Goal: Book appointment/travel/reservation

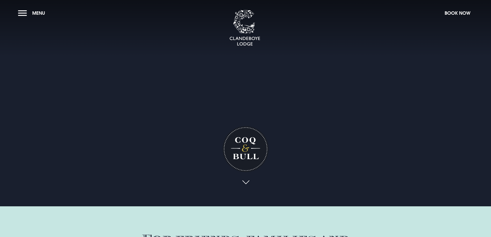
click at [17, 14] on section "Coq & Bull Your browser does not support the video tag." at bounding box center [245, 103] width 491 height 206
click at [24, 12] on button "Menu" at bounding box center [33, 12] width 30 height 11
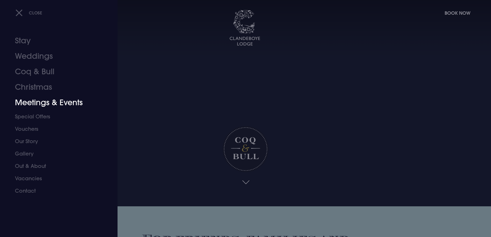
click at [42, 102] on link "Meetings & Events" at bounding box center [55, 102] width 81 height 15
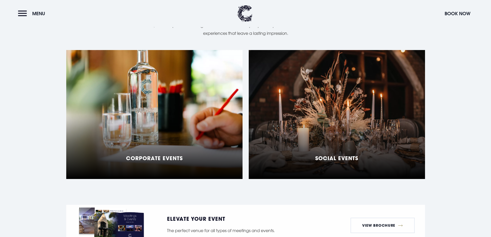
scroll to position [438, 0]
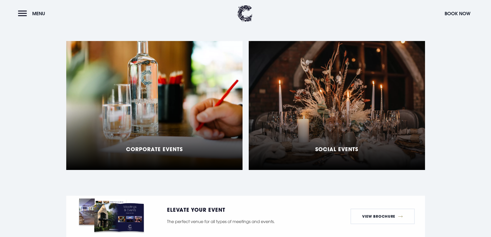
click at [338, 126] on div "Social Events" at bounding box center [337, 105] width 176 height 129
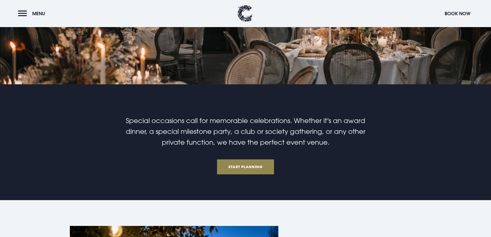
scroll to position [129, 0]
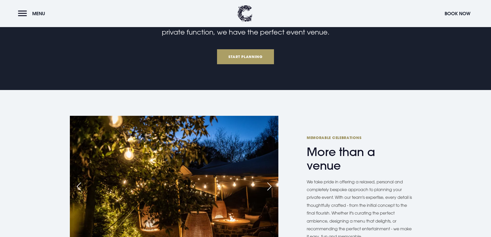
click at [252, 52] on link "Start Planning" at bounding box center [245, 56] width 57 height 15
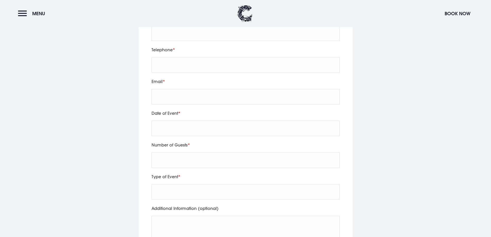
scroll to position [1785, 0]
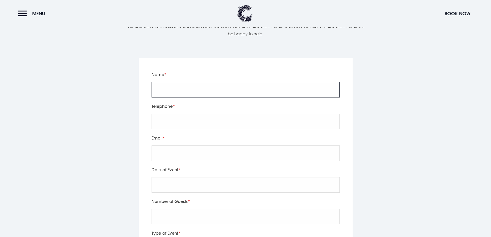
click at [197, 82] on input "Name" at bounding box center [245, 89] width 188 height 15
type input "d"
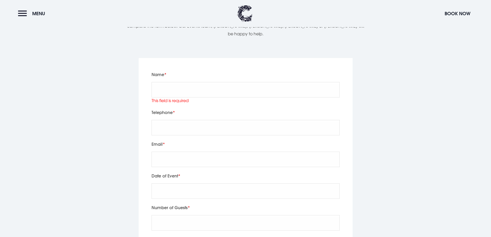
click at [294, 109] on label "Telephone" at bounding box center [245, 112] width 188 height 7
click at [202, 83] on input "Name" at bounding box center [245, 89] width 188 height 15
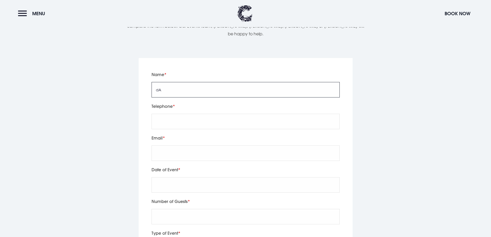
type input "d"
type input "David McWha"
type input "07723915456"
drag, startPoint x: 157, startPoint y: 147, endPoint x: 175, endPoint y: 149, distance: 18.2
click at [159, 147] on input "Email" at bounding box center [245, 152] width 188 height 15
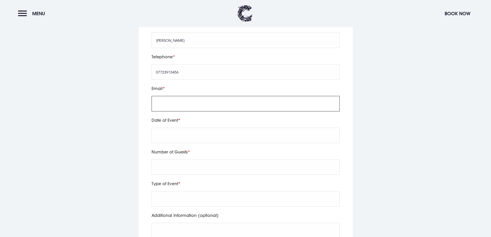
scroll to position [1836, 0]
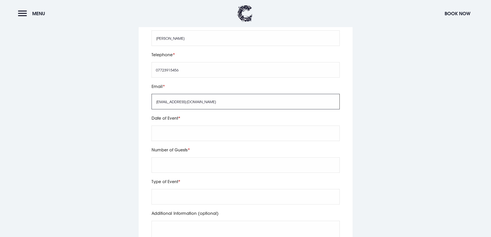
type input "davemcwha@hotmail.com"
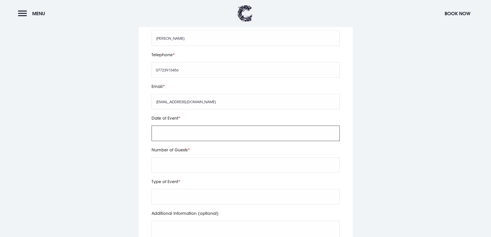
click at [153, 125] on input "text" at bounding box center [245, 132] width 188 height 15
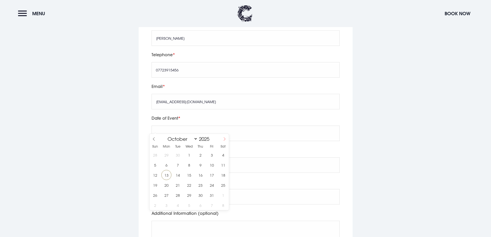
click at [222, 138] on span at bounding box center [224, 138] width 9 height 9
select select "11"
click at [222, 138] on span at bounding box center [224, 138] width 9 height 9
type input "2026"
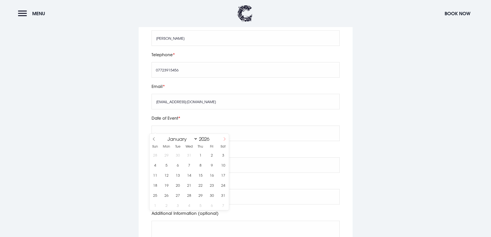
click at [224, 142] on span at bounding box center [224, 138] width 9 height 9
click at [225, 139] on icon at bounding box center [225, 139] width 4 height 4
click at [226, 139] on span at bounding box center [224, 138] width 9 height 9
select select "3"
click at [225, 155] on span "4" at bounding box center [223, 155] width 10 height 10
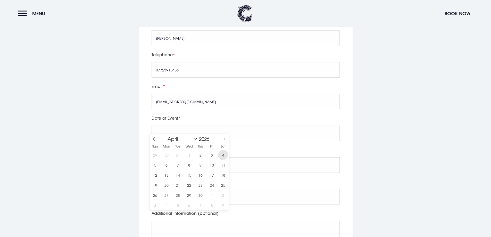
type input "2026/04/04"
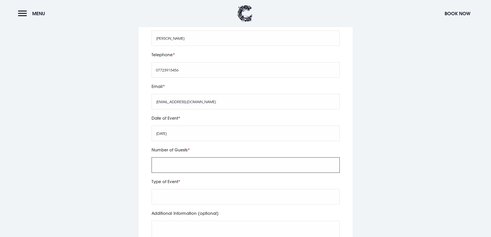
click at [178, 160] on input "Number of Guests" at bounding box center [245, 164] width 188 height 15
type input "40"
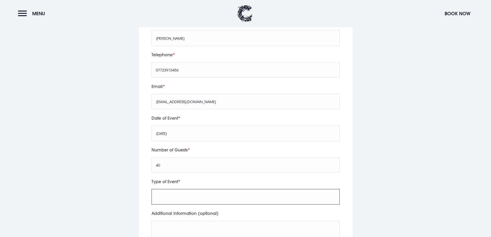
click at [221, 192] on input "Type of Event" at bounding box center [245, 196] width 188 height 15
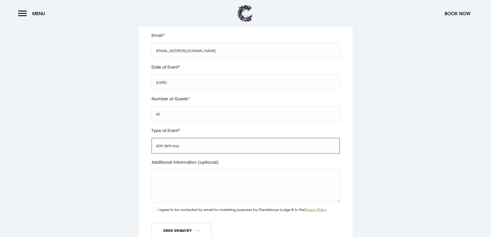
scroll to position [1888, 0]
type input "40th Birthday"
click at [195, 171] on textarea "Additional Information (optional)" at bounding box center [245, 185] width 188 height 32
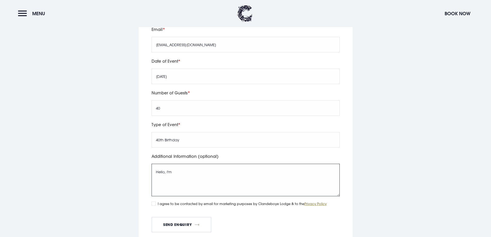
scroll to position [1909, 0]
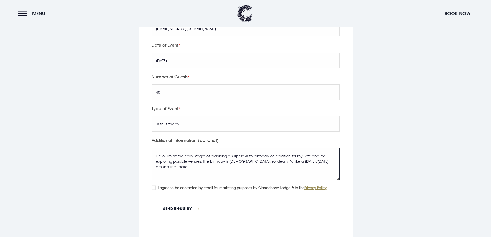
drag, startPoint x: 262, startPoint y: 154, endPoint x: 272, endPoint y: 154, distance: 9.8
click at [272, 154] on textarea "Hello, I'm at the early stages of planning a surprise 40th birthday celebration…" at bounding box center [245, 164] width 188 height 32
click at [229, 157] on textarea "Hello, I'm at the early stages of planning a surprise 40th birthday celebration…" at bounding box center [245, 164] width 188 height 32
click at [216, 160] on textarea "Hello, I'm at the early stages of planning a surprise 40th birthday celebration…" at bounding box center [245, 164] width 188 height 32
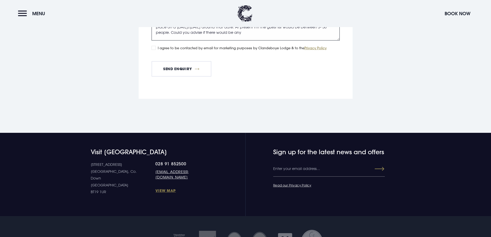
scroll to position [1989, 0]
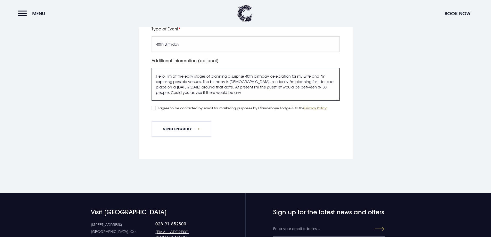
drag, startPoint x: 218, startPoint y: 87, endPoint x: 176, endPoint y: 86, distance: 42.2
click at [176, 86] on textarea "Hello, I'm at the early stages of planning a surprise 40th birthday celebration…" at bounding box center [245, 84] width 188 height 32
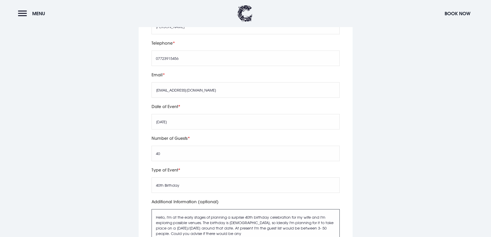
scroll to position [1907, 0]
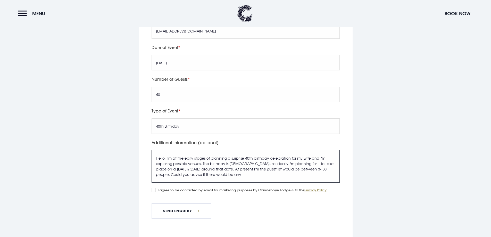
click at [242, 167] on textarea "Hello, I'm at the early stages of planning a surprise 40th birthday celebration…" at bounding box center [245, 166] width 188 height 32
click at [223, 166] on textarea "Hello, I'm at the early stages of planning a surprise 40th birthday celebration…" at bounding box center [245, 166] width 188 height 32
drag, startPoint x: 220, startPoint y: 166, endPoint x: 210, endPoint y: 166, distance: 9.5
click at [210, 166] on textarea "Hello, I'm at the early stages of planning a surprise 40th birthday celebration…" at bounding box center [245, 166] width 188 height 32
drag, startPoint x: 218, startPoint y: 165, endPoint x: 183, endPoint y: 168, distance: 35.6
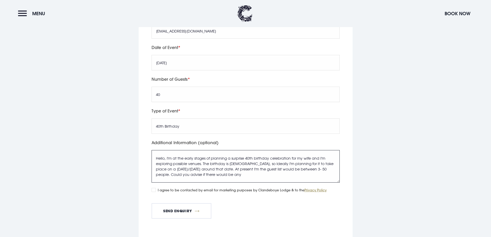
click at [183, 168] on textarea "Hello, I'm at the early stages of planning a surprise 40th birthday celebration…" at bounding box center [245, 166] width 188 height 32
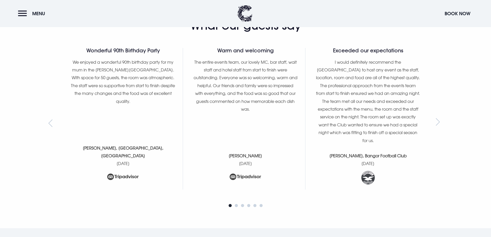
scroll to position [1521, 0]
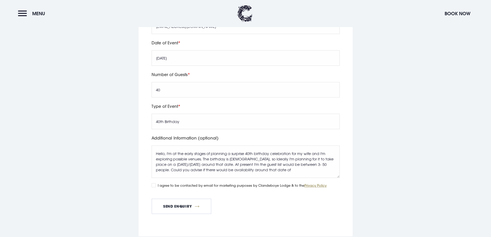
scroll to position [1989, 0]
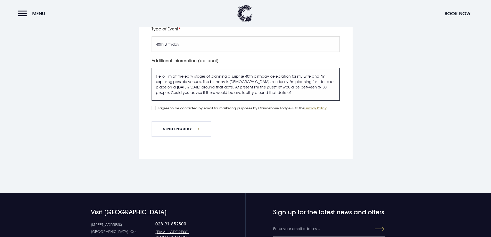
click at [271, 84] on textarea "Hello, I'm at the early stages of planning a surprise 40th birthday celebration…" at bounding box center [245, 84] width 188 height 32
click at [295, 85] on textarea "Hello, I'm at the early stages of planning a surprise 40th birthday celebration…" at bounding box center [245, 84] width 188 height 32
click at [249, 91] on textarea "Hello, I'm at the early stages of planning a surprise 40th birthday celebration…" at bounding box center [245, 84] width 188 height 32
click at [224, 91] on textarea "Hello, I'm at the early stages of planning a surprise 40th birthday celebration…" at bounding box center [245, 84] width 188 height 32
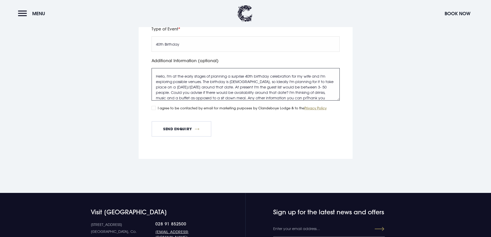
click at [261, 89] on textarea "Hello, I'm at the early stages of planning a surprise 40th birthday celebration…" at bounding box center [245, 84] width 188 height 32
click at [298, 91] on textarea "Hello, I'm at the early stages of planning a surprise 40th birthday celebration…" at bounding box center [245, 84] width 188 height 32
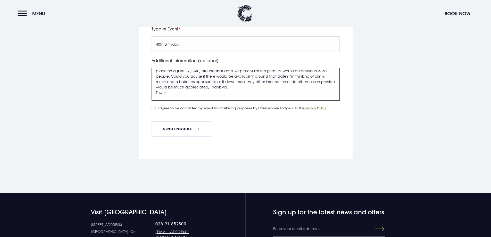
click at [218, 79] on textarea "Hello, I'm at the early stages of planning a surprise 40th birthday celebration…" at bounding box center [245, 84] width 188 height 32
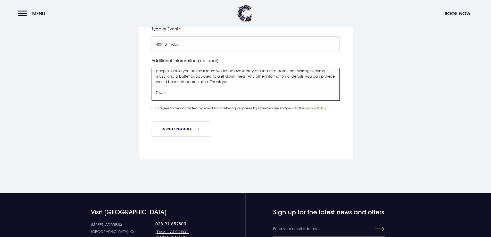
scroll to position [0, 0]
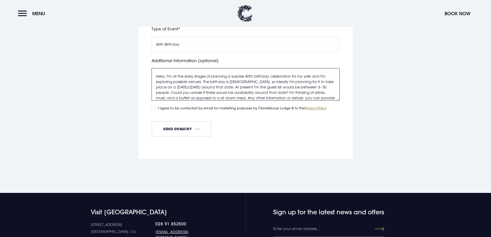
drag, startPoint x: 168, startPoint y: 86, endPoint x: 147, endPoint y: 85, distance: 20.9
click at [147, 85] on div "Leave this field blank Name David McWha Telephone 07723915456 Email davemcwha@h…" at bounding box center [246, 6] width 214 height 305
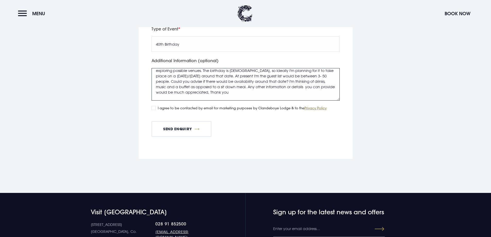
scroll to position [22, 0]
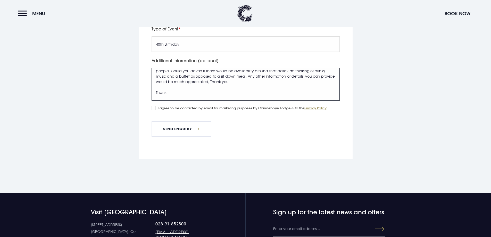
click at [178, 82] on textarea "Hello, I'm at the early stages of planning a surprise 40th birthday celebration…" at bounding box center [245, 84] width 188 height 32
click at [175, 84] on textarea "Hello, I'm at the early stages of planning a surprise 40th birthday celebration…" at bounding box center [245, 84] width 188 height 32
click at [158, 83] on textarea "Hello, I'm at the early stages of planning a surprise 40th birthday celebration…" at bounding box center [245, 84] width 188 height 32
type textarea "Hello, I'm at the early stages of planning a surprise 40th birthday celebration…"
click at [156, 106] on div "I agree to be contacted by email for marketing purposes by Clandeboye Lodge & t…" at bounding box center [245, 109] width 188 height 6
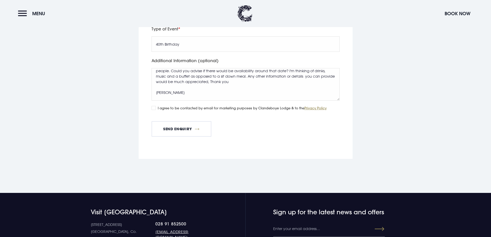
click at [149, 101] on div "Leave this field blank Name David McWha Telephone 07723915456 Email davemcwha@h…" at bounding box center [246, 6] width 214 height 305
click at [152, 106] on input "I agree to be contacted by email for marketing purposes by Clandeboye Lodge & t…" at bounding box center [153, 108] width 4 height 4
checkbox input "true"
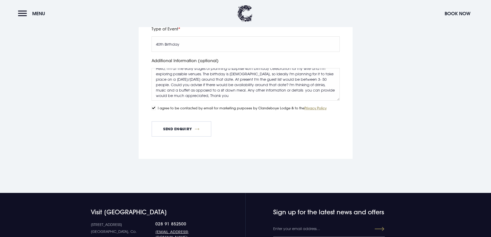
scroll to position [0, 0]
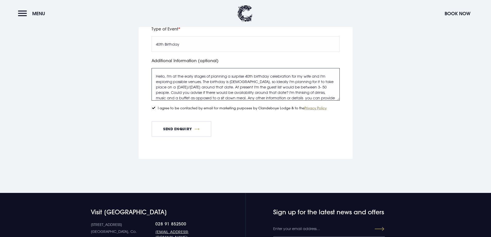
click at [242, 75] on textarea "Hello, I'm at the early stages of planning a surprise 40th birthday celebration…" at bounding box center [245, 84] width 188 height 32
click at [238, 78] on textarea "Hello, I'm at the early stages of planning a surprise 40th birthday celebration…" at bounding box center [245, 84] width 188 height 32
click at [294, 80] on textarea "Hello, I'm at the early stages of planning a surprise 40th birthday celebration…" at bounding box center [245, 84] width 188 height 32
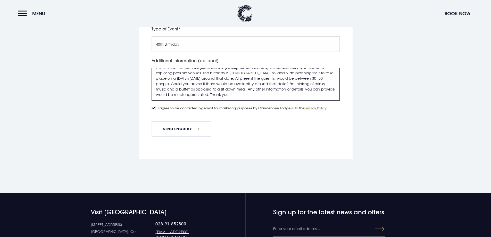
scroll to position [22, 0]
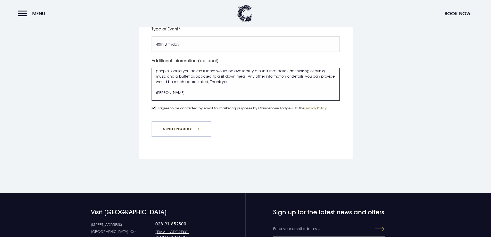
type textarea "Hello, I'm at the early stages of planning a surprise 40th birthday celebration…"
click at [183, 122] on button "Send Enquiry" at bounding box center [181, 128] width 60 height 15
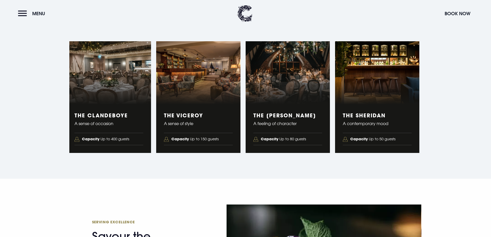
scroll to position [882, 0]
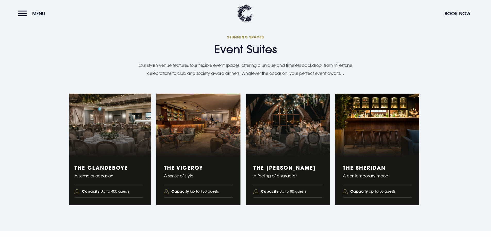
click at [113, 125] on figure "1 of 4" at bounding box center [109, 124] width 84 height 63
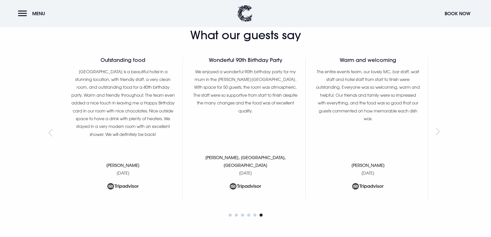
scroll to position [1500, 0]
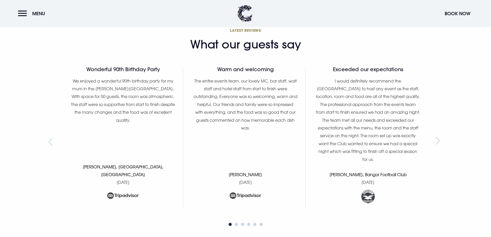
click at [439, 139] on div "Next slide" at bounding box center [438, 142] width 7 height 8
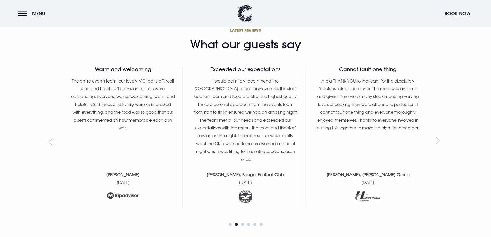
click at [439, 139] on div "Next slide" at bounding box center [438, 142] width 7 height 8
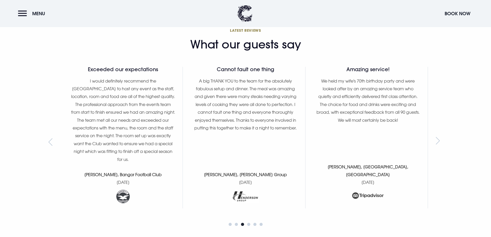
click at [440, 139] on div "Next slide" at bounding box center [438, 142] width 7 height 8
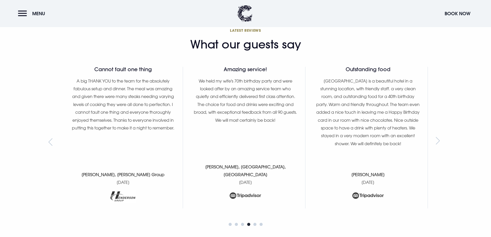
click at [440, 139] on div "Next slide" at bounding box center [438, 142] width 7 height 8
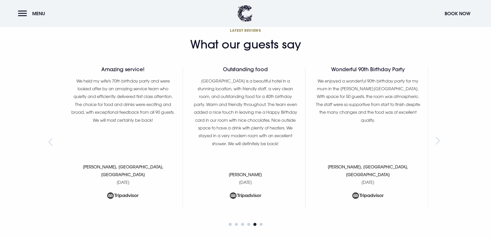
click at [440, 139] on div "Next slide" at bounding box center [438, 142] width 7 height 8
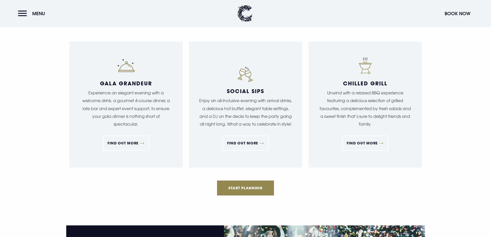
scroll to position [553, 0]
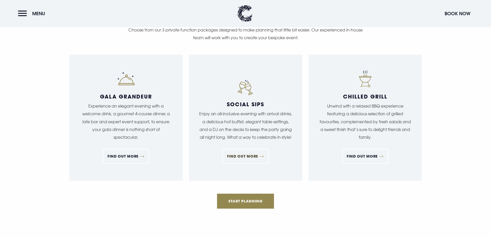
click at [249, 158] on link "FIND OUT MORE" at bounding box center [245, 156] width 46 height 15
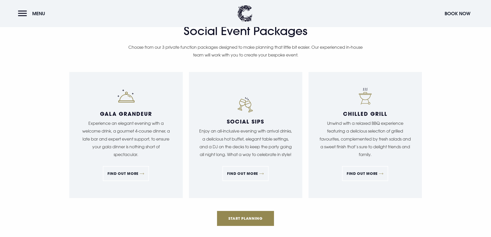
scroll to position [527, 0]
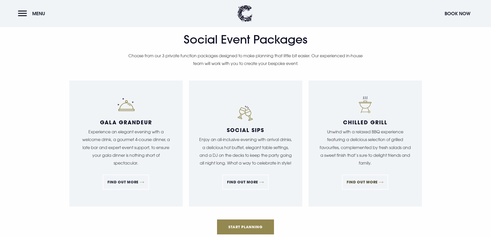
click at [371, 184] on link "FIND OUT MORE" at bounding box center [365, 181] width 46 height 15
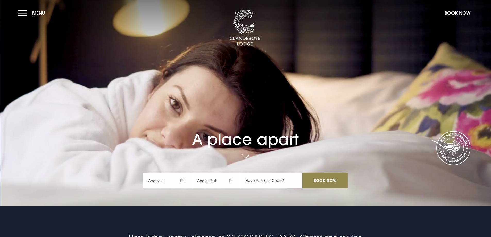
click at [184, 183] on span "Check In" at bounding box center [167, 180] width 49 height 15
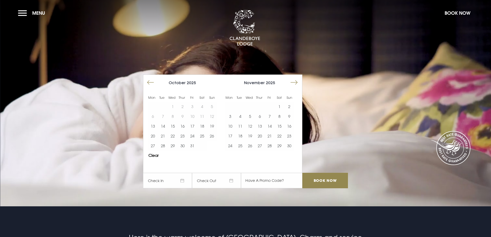
click at [296, 80] on button "Move forward to switch to the next month." at bounding box center [294, 83] width 10 height 10
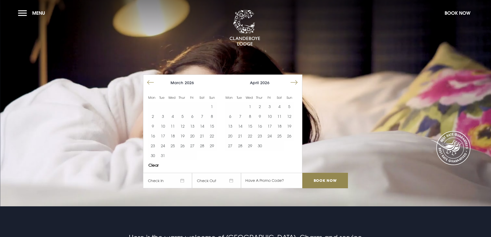
click at [296, 80] on button "Move forward to switch to the next month." at bounding box center [294, 83] width 10 height 10
click at [203, 108] on button "4" at bounding box center [202, 106] width 10 height 10
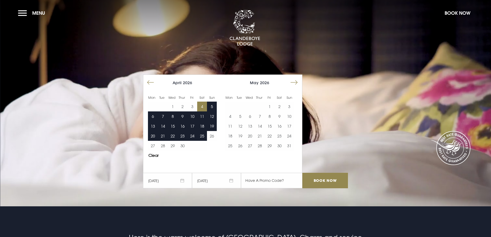
click at [223, 180] on span "05/04/2026" at bounding box center [216, 180] width 49 height 15
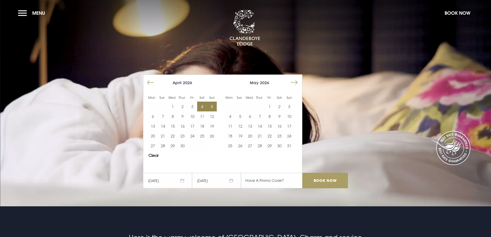
click at [327, 179] on input "Book Now" at bounding box center [324, 180] width 45 height 15
